Goal: Information Seeking & Learning: Learn about a topic

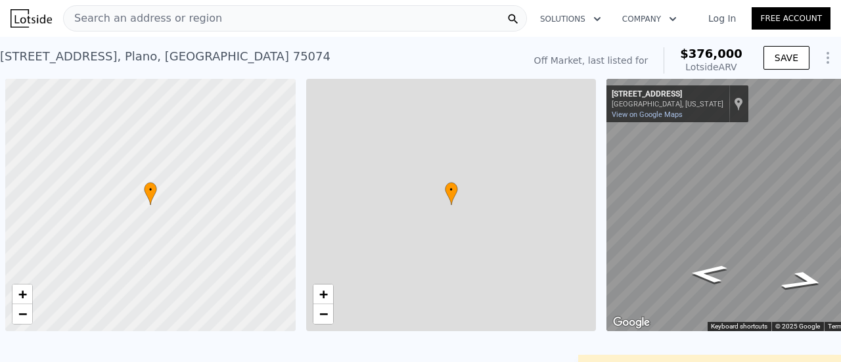
scroll to position [0, 5]
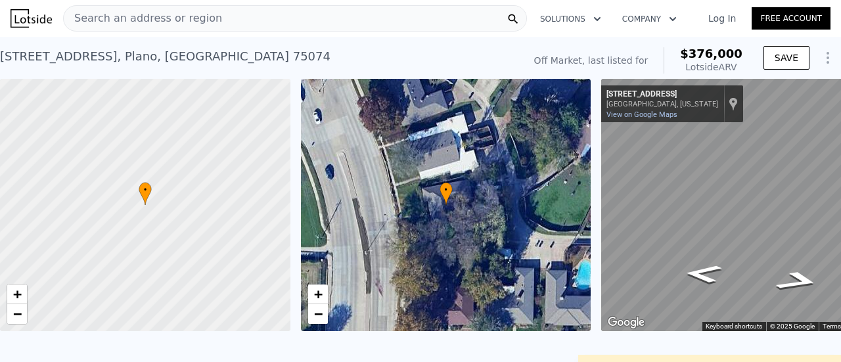
click at [205, 19] on div "Search an address or region" at bounding box center [295, 18] width 464 height 26
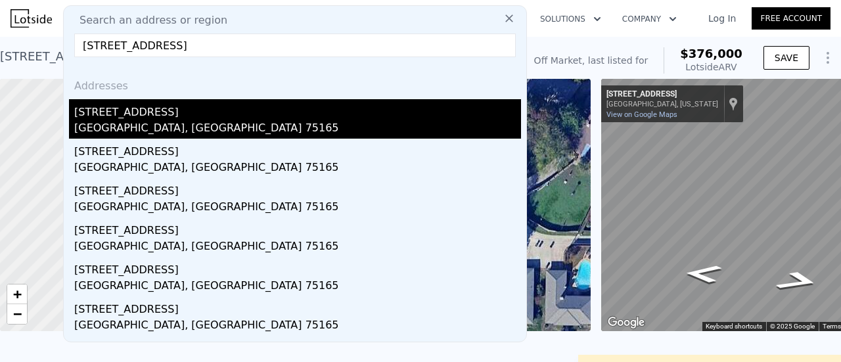
checkbox input "true"
type input "$ 380,000"
type input "$ 30,000"
type input "[STREET_ADDRESS]"
click at [125, 120] on div "[GEOGRAPHIC_DATA], [GEOGRAPHIC_DATA] 75165" at bounding box center [297, 129] width 447 height 18
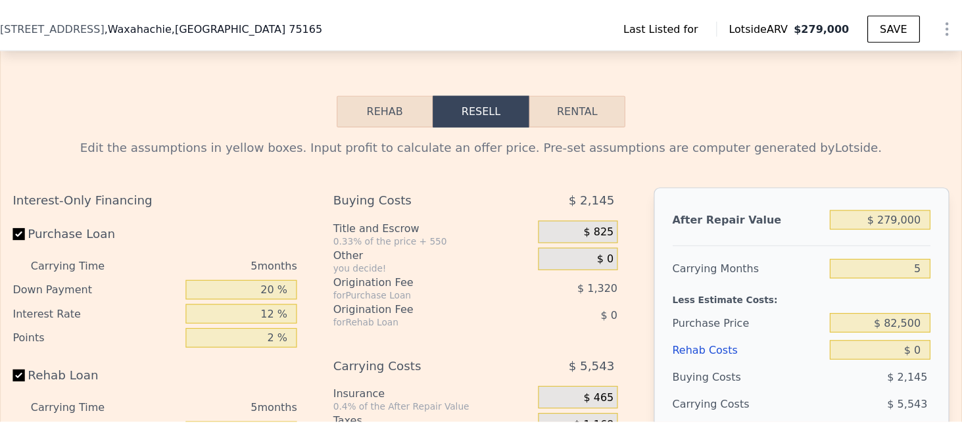
scroll to position [1309, 0]
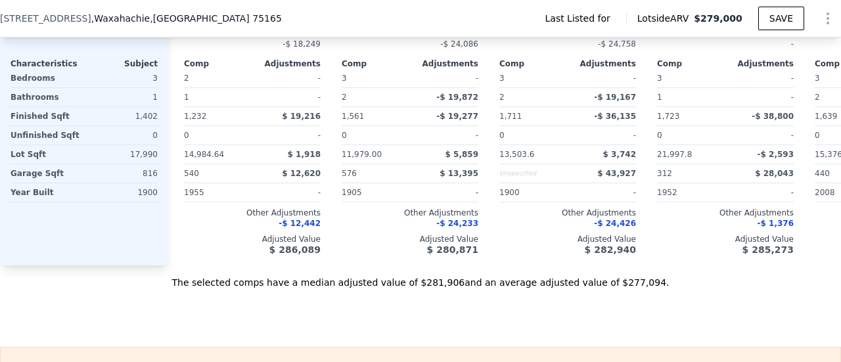
click at [375, 289] on div "The selected comps have a median adjusted value of $281,906 and an average adju…" at bounding box center [420, 278] width 841 height 24
drag, startPoint x: 584, startPoint y: 298, endPoint x: 624, endPoint y: 300, distance: 40.1
click at [619, 289] on div "The selected comps have a median adjusted value of $281,906 and an average adju…" at bounding box center [420, 278] width 841 height 24
copy div "$277,094"
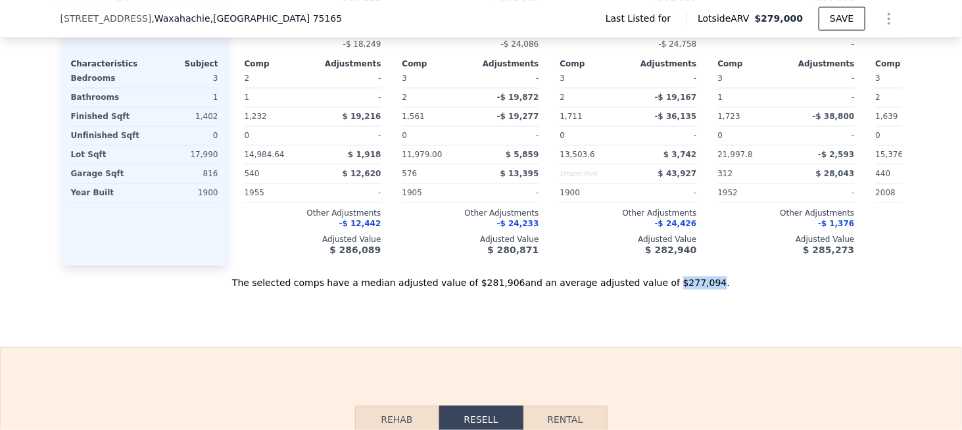
scroll to position [0, 5]
